Goal: Entertainment & Leisure: Browse casually

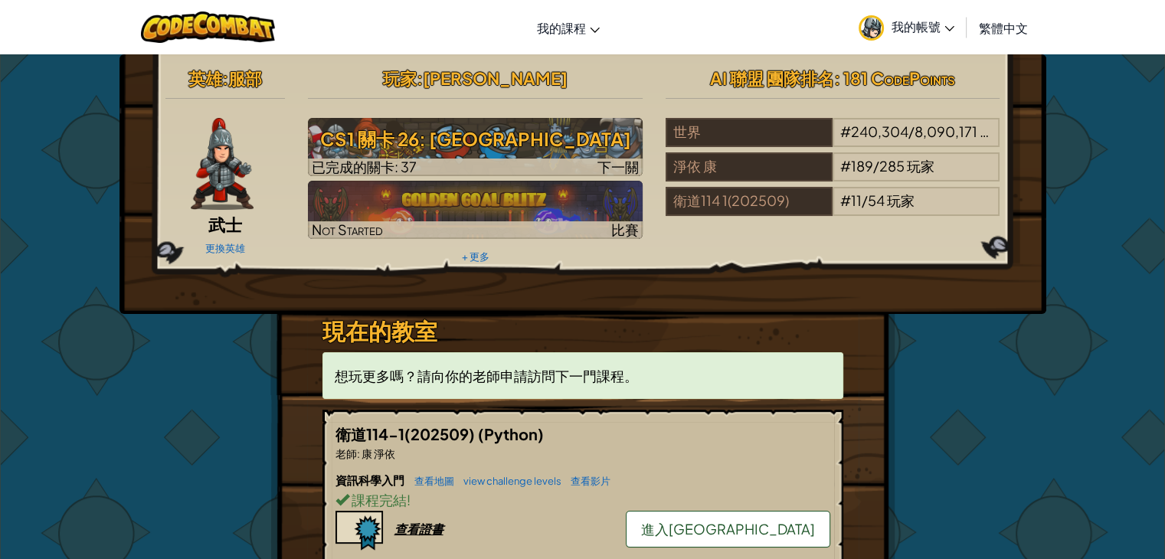
click at [748, 528] on span "進入[GEOGRAPHIC_DATA]" at bounding box center [728, 529] width 174 height 18
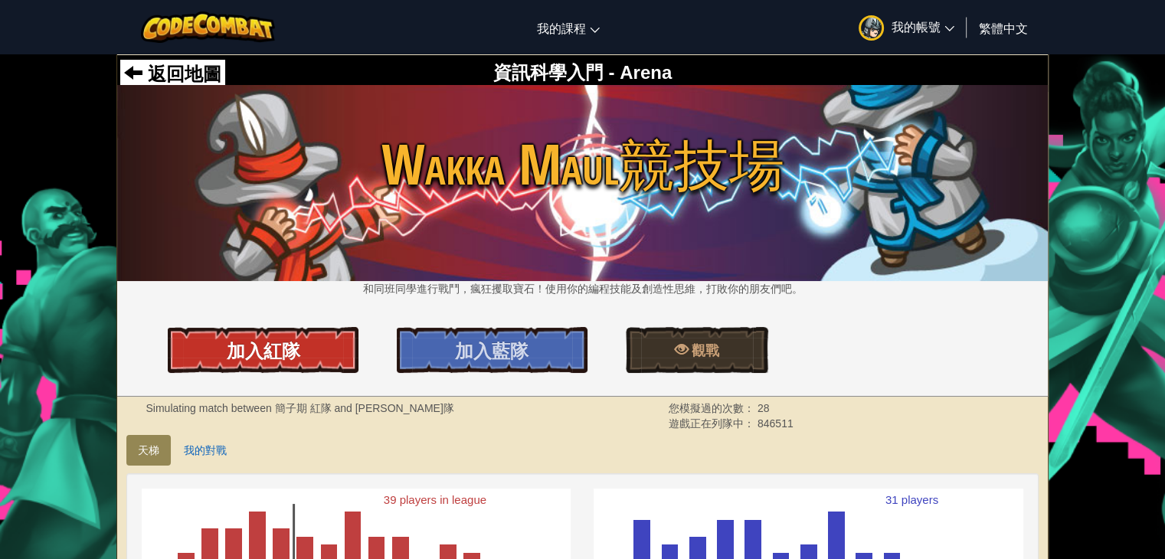
click at [183, 340] on link "加入紅隊" at bounding box center [263, 350] width 191 height 46
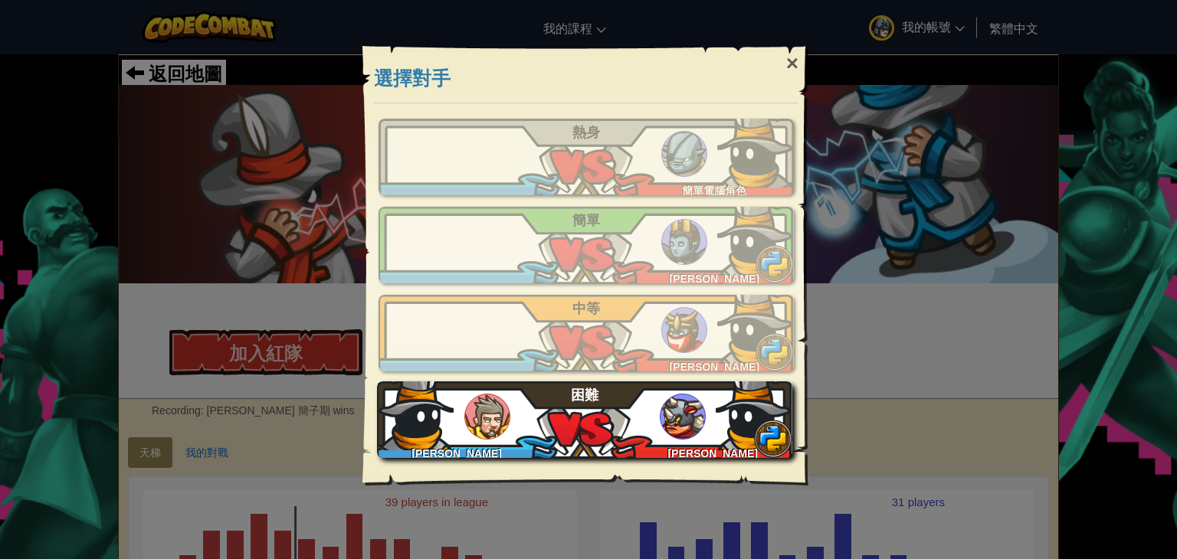
click at [630, 410] on div "[PERSON_NAME] [PERSON_NAME] 困難" at bounding box center [584, 419] width 415 height 77
